Goal: Use online tool/utility: Utilize a website feature to perform a specific function

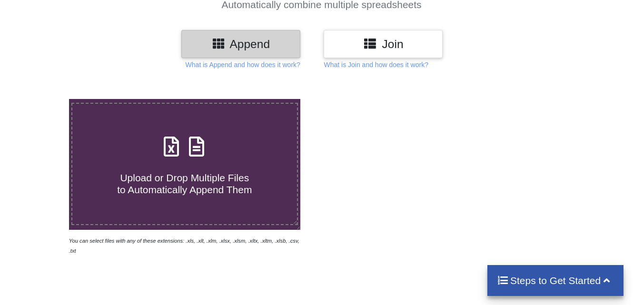
scroll to position [103, 0]
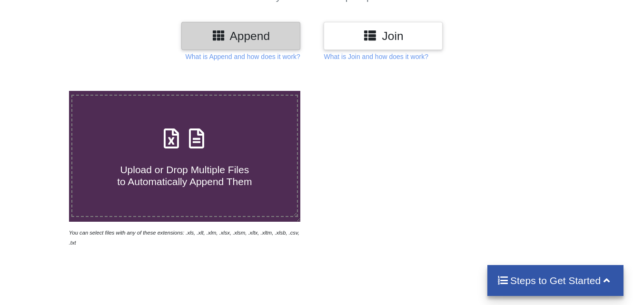
click at [189, 184] on span "Upload or Drop Multiple Files to Automatically Append Them" at bounding box center [184, 175] width 135 height 23
click at [43, 91] on input "Upload or Drop Multiple Files to Automatically Append Them" at bounding box center [43, 91] width 0 height 0
type input "C:\fakepath\S201.xlsx"
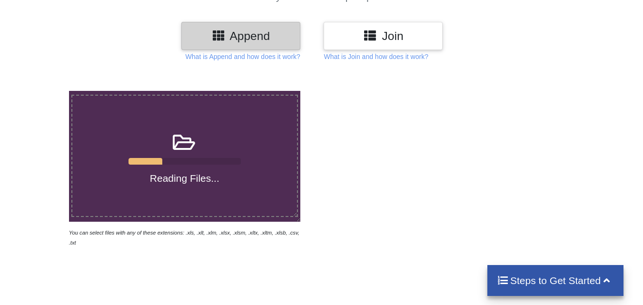
click at [147, 146] on div "Reading Files..." at bounding box center [184, 156] width 225 height 57
click at [43, 91] on input "Reading Files..." at bounding box center [43, 91] width 0 height 0
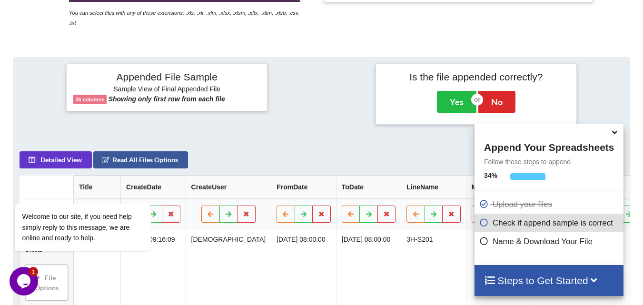
scroll to position [371, 0]
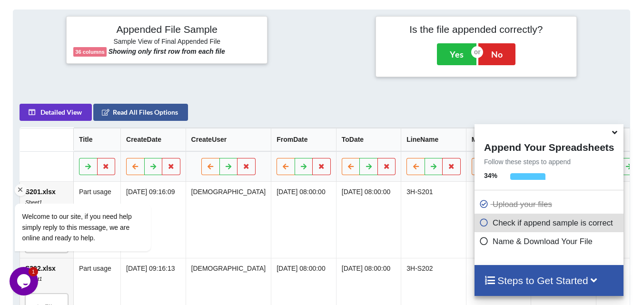
click at [109, 163] on div "Welcome to our site, if you need help simply reply to this message, we are onli…" at bounding box center [95, 204] width 171 height 112
click at [87, 167] on div "Welcome to our site, if you need help simply reply to this message, we are onli…" at bounding box center [95, 204] width 171 height 112
click at [134, 166] on div "Welcome to our site, if you need help simply reply to this message, we are onli…" at bounding box center [95, 204] width 171 height 112
click at [147, 161] on div "Welcome to our site, if you need help simply reply to this message, we are onli…" at bounding box center [95, 204] width 171 height 112
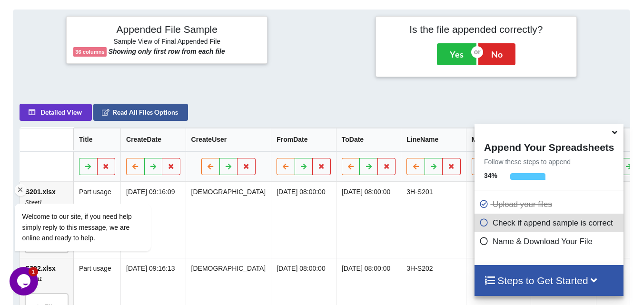
click at [147, 161] on div "Welcome to our site, if you need help simply reply to this message, we are onli…" at bounding box center [95, 204] width 171 height 112
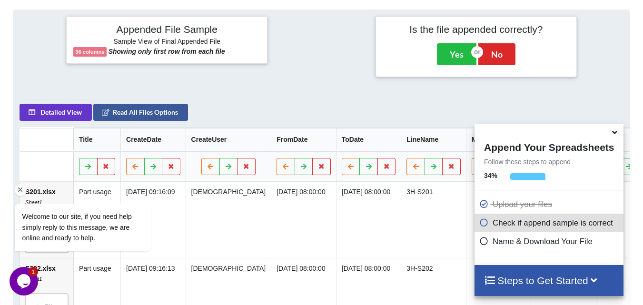
click at [147, 161] on div "Welcome to our site, if you need help simply reply to this message, we are onli…" at bounding box center [95, 204] width 171 height 112
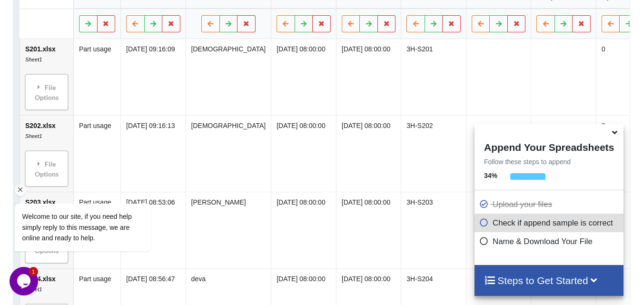
scroll to position [466, 0]
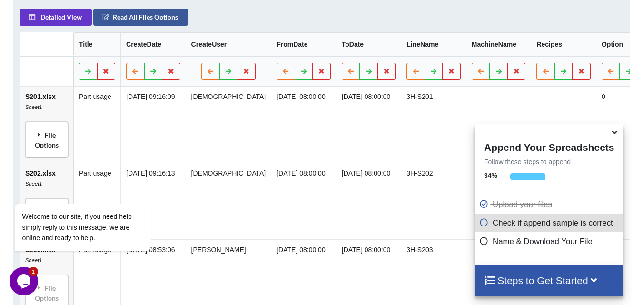
click at [44, 137] on div "File Options" at bounding box center [46, 140] width 37 height 30
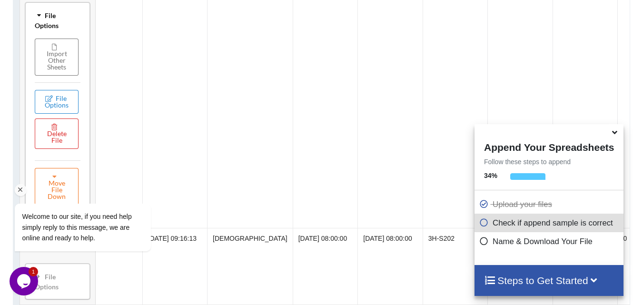
scroll to position [609, 0]
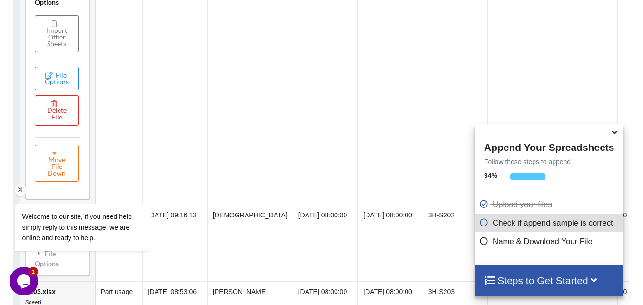
click at [56, 154] on div "Welcome to our site, if you need help simply reply to this message, we are onli…" at bounding box center [95, 204] width 171 height 112
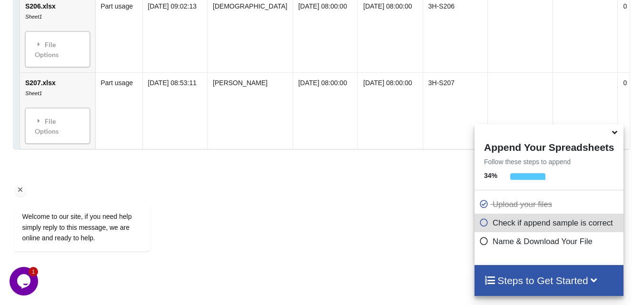
scroll to position [1175, 0]
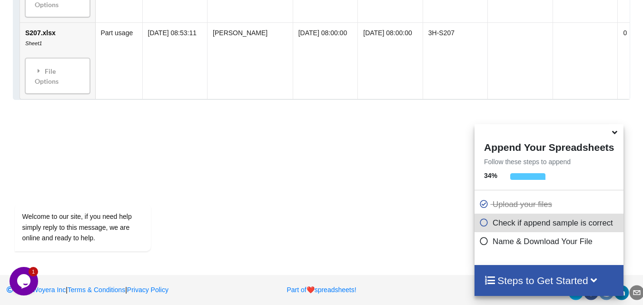
click at [619, 139] on div at bounding box center [549, 131] width 149 height 15
click at [617, 135] on icon at bounding box center [615, 131] width 10 height 9
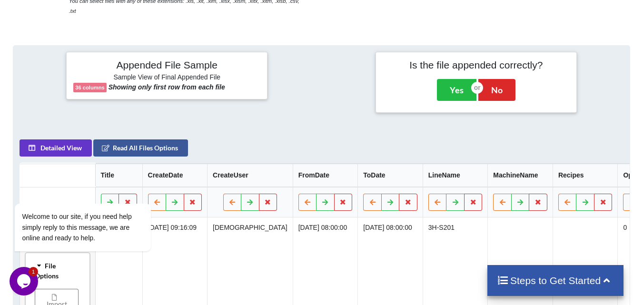
scroll to position [381, 0]
